Goal: Task Accomplishment & Management: Complete application form

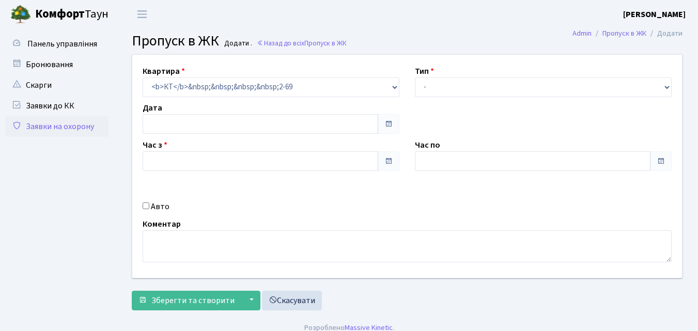
type input "[DATE]"
type input "08:30"
type input "09:30"
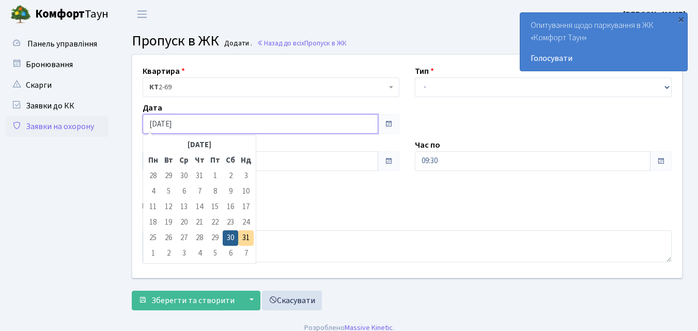
click at [185, 124] on input "[DATE]" at bounding box center [261, 124] width 236 height 20
click at [152, 251] on td "1" at bounding box center [152, 253] width 15 height 15
click at [154, 252] on td "1" at bounding box center [152, 253] width 15 height 15
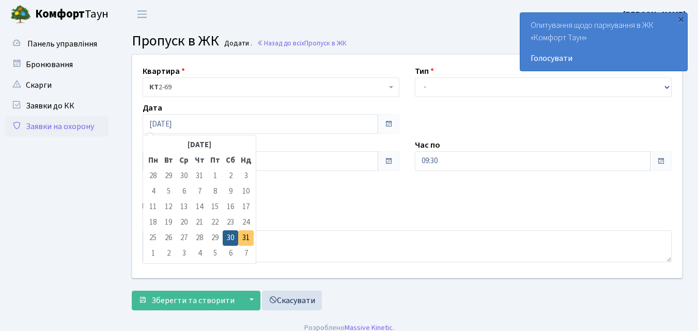
click at [246, 235] on td "31" at bounding box center [245, 237] width 15 height 15
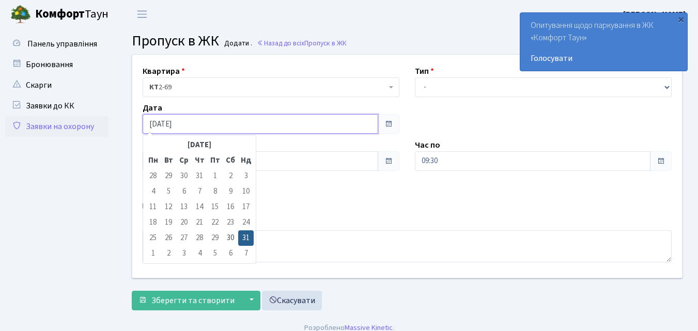
click at [181, 123] on input "[DATE]" at bounding box center [261, 124] width 236 height 20
click at [153, 252] on td "1" at bounding box center [152, 253] width 15 height 15
click at [153, 253] on td "1" at bounding box center [152, 253] width 15 height 15
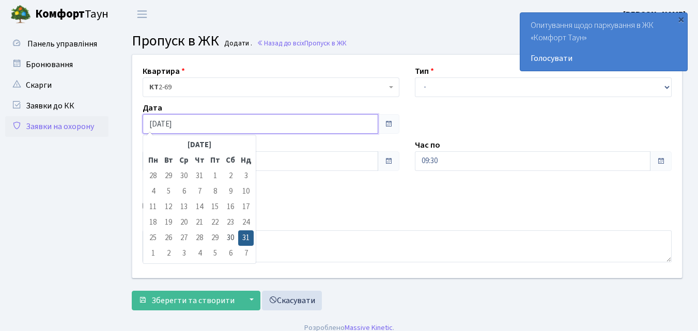
click at [213, 123] on input "[DATE]" at bounding box center [261, 124] width 236 height 20
click at [221, 127] on input "[DATE]" at bounding box center [261, 124] width 236 height 20
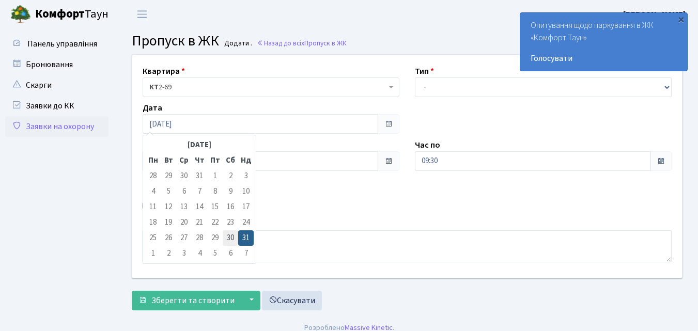
click at [231, 236] on td "30" at bounding box center [230, 237] width 15 height 15
type input "[DATE]"
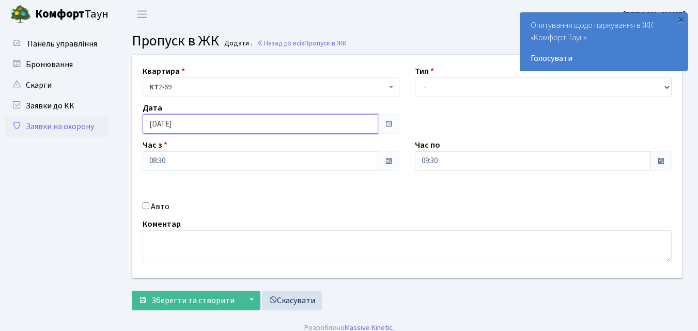
click at [204, 127] on input "[DATE]" at bounding box center [261, 124] width 236 height 20
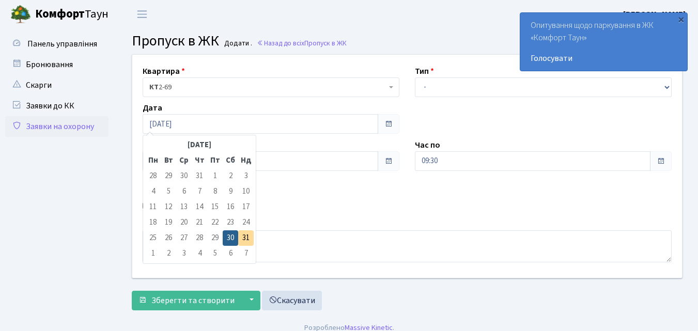
click at [153, 249] on td "1" at bounding box center [152, 253] width 15 height 15
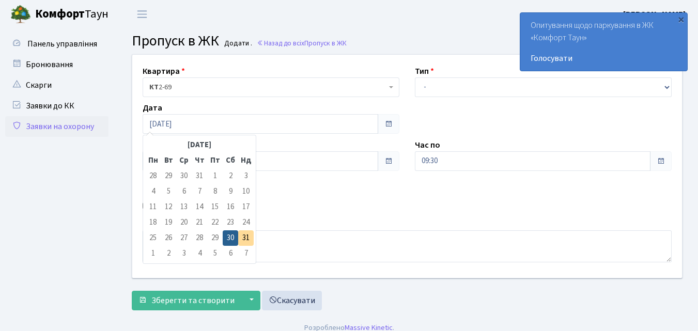
click at [153, 249] on td "1" at bounding box center [152, 253] width 15 height 15
drag, startPoint x: 210, startPoint y: 182, endPoint x: 220, endPoint y: 169, distance: 16.5
click at [218, 171] on td "1" at bounding box center [214, 175] width 15 height 15
click at [393, 121] on span at bounding box center [389, 124] width 22 height 20
click at [213, 124] on input "[DATE]" at bounding box center [261, 124] width 236 height 20
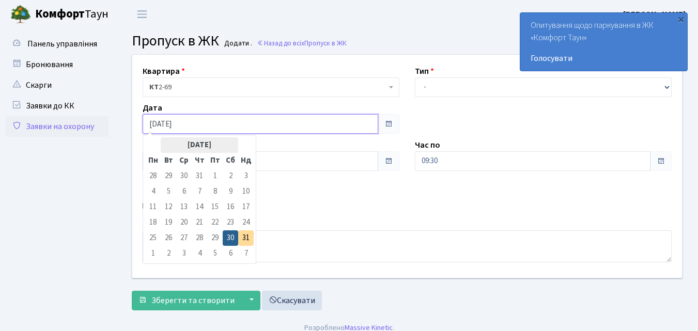
drag, startPoint x: 213, startPoint y: 124, endPoint x: 213, endPoint y: 138, distance: 13.9
click at [213, 137] on body "[PERSON_NAME] [PERSON_NAME] Мій обліковий запис Вийти Панель управління Бронюва…" at bounding box center [349, 170] width 698 height 341
click at [231, 145] on th "[DATE]" at bounding box center [199, 144] width 77 height 15
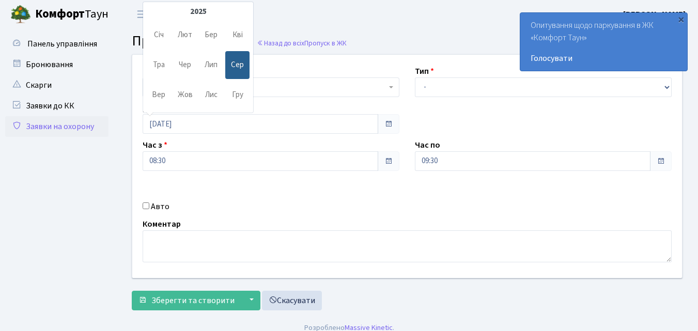
click at [160, 94] on span "Вер" at bounding box center [159, 95] width 24 height 28
click at [215, 65] on span "Лип" at bounding box center [211, 65] width 24 height 28
click at [161, 93] on span "Вер" at bounding box center [159, 95] width 24 height 28
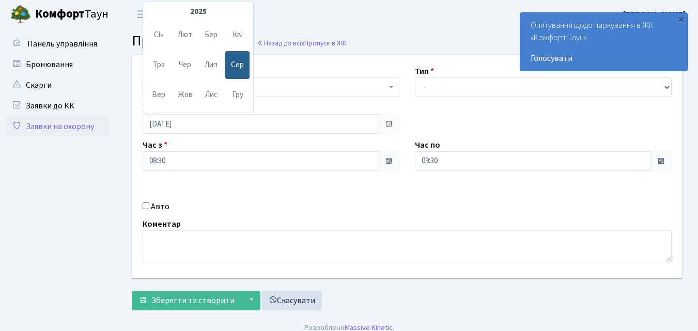
click at [162, 93] on span "Вер" at bounding box center [159, 95] width 24 height 28
click at [162, 92] on span "Вер" at bounding box center [159, 95] width 24 height 28
click at [50, 201] on ul "Панель управління" at bounding box center [56, 172] width 103 height 276
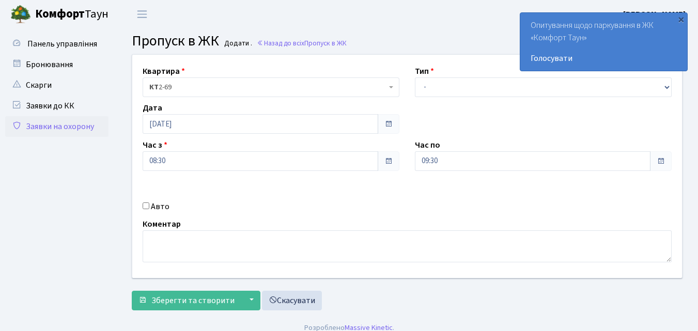
click at [60, 214] on ul "Панель управління" at bounding box center [56, 172] width 103 height 276
